Goal: Download file/media

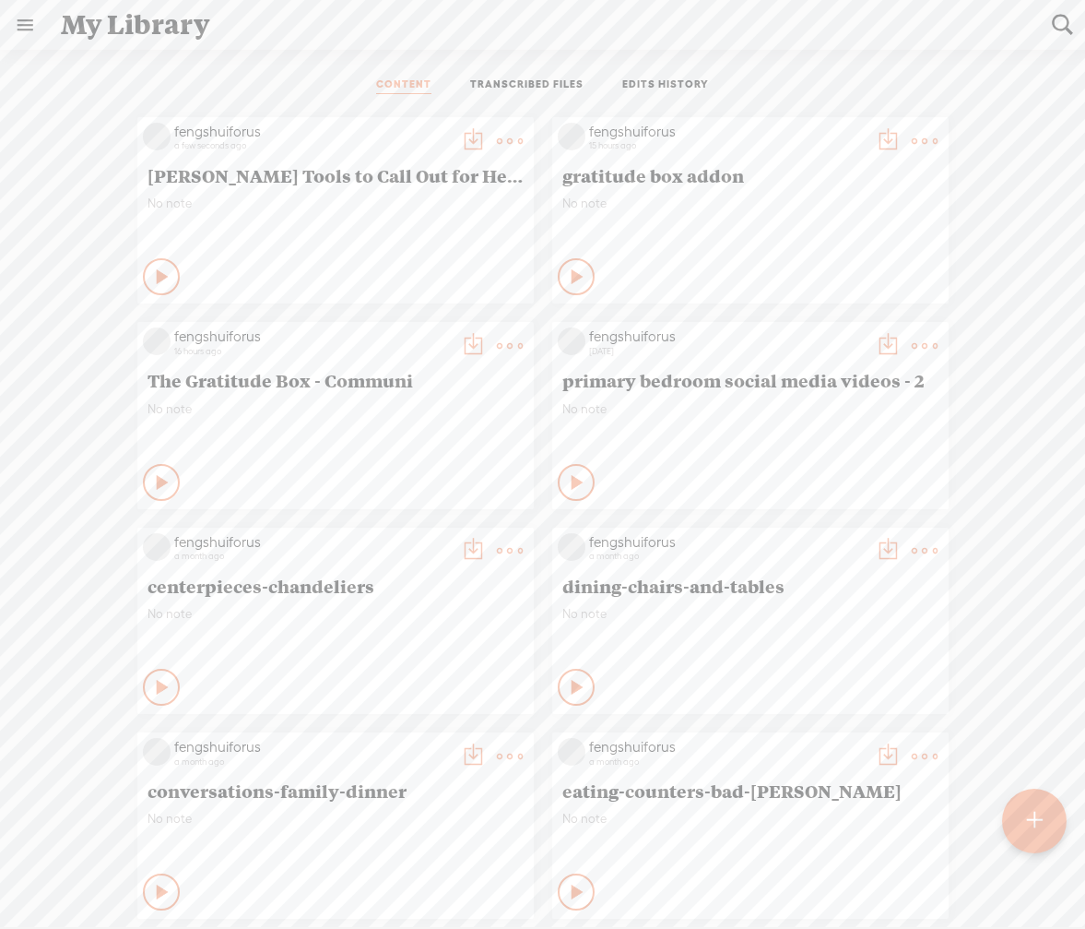
click at [460, 139] on t at bounding box center [473, 141] width 26 height 26
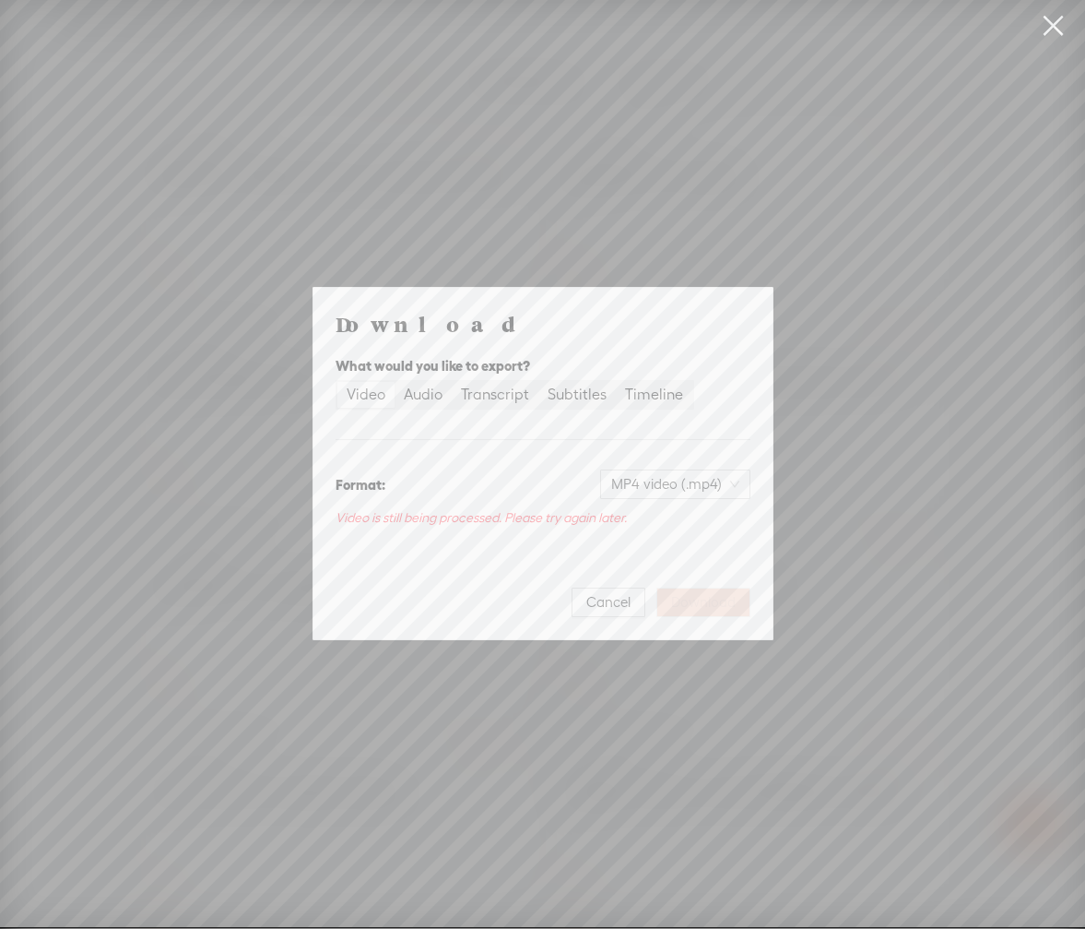
click at [869, 91] on div "Download What would you like to export? Video Audio Transcript Subtitles Timeli…" at bounding box center [542, 463] width 1085 height 927
click at [1047, 27] on link at bounding box center [1053, 26] width 46 height 52
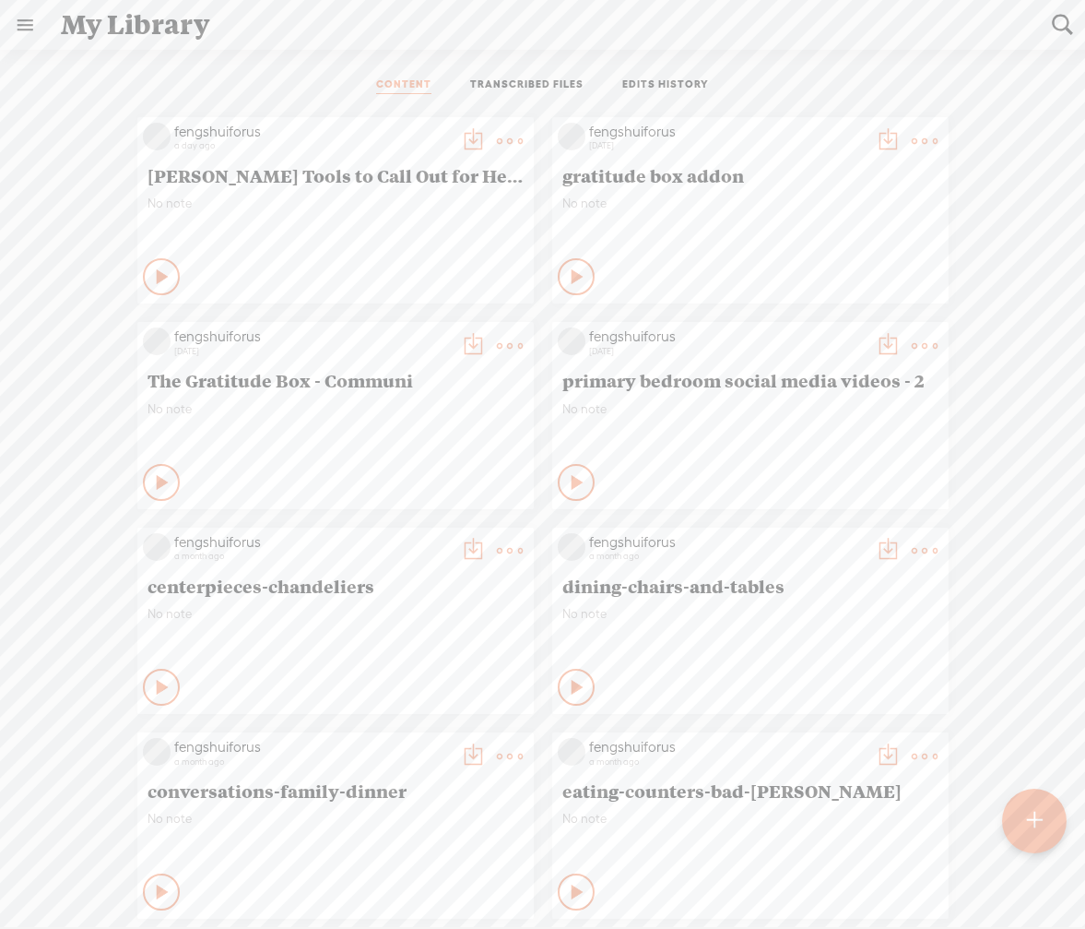
click at [460, 135] on t at bounding box center [473, 141] width 26 height 26
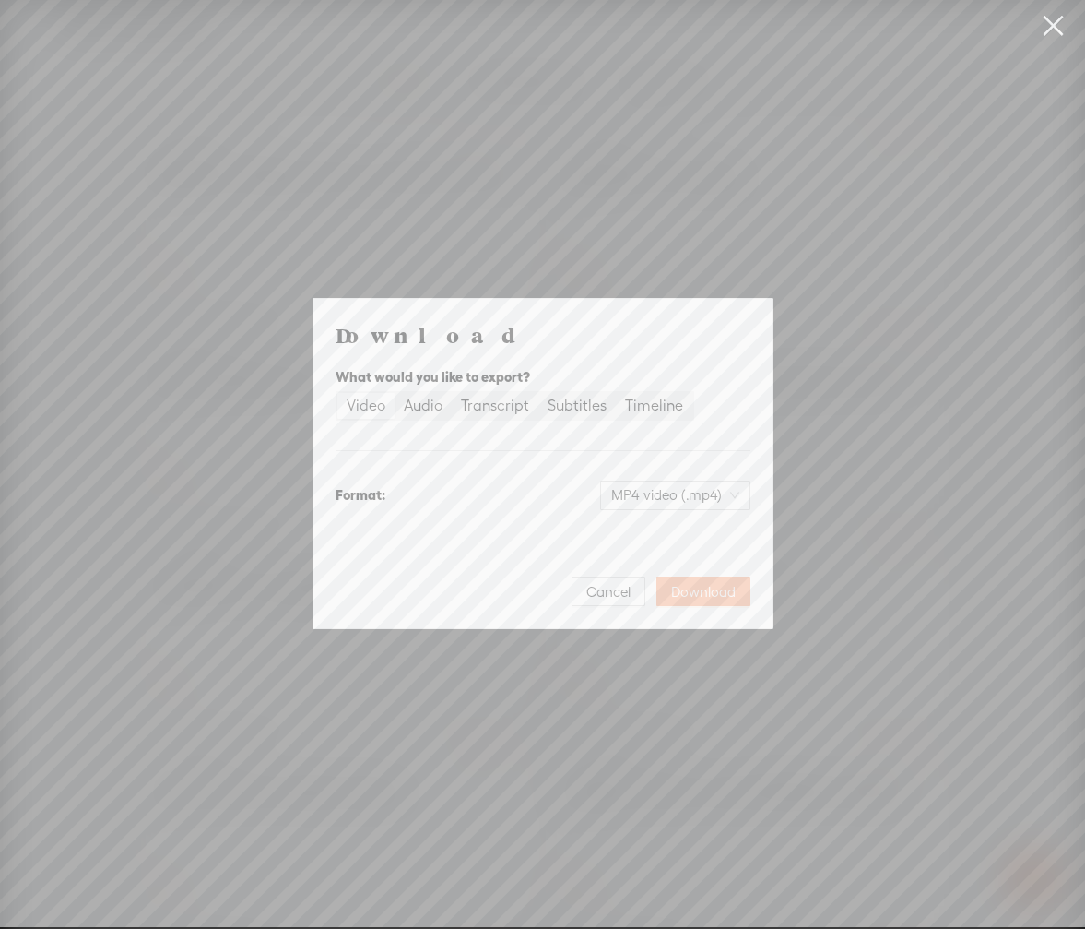
click at [724, 593] on span "Download" at bounding box center [703, 592] width 65 height 18
